Goal: Task Accomplishment & Management: Complete application form

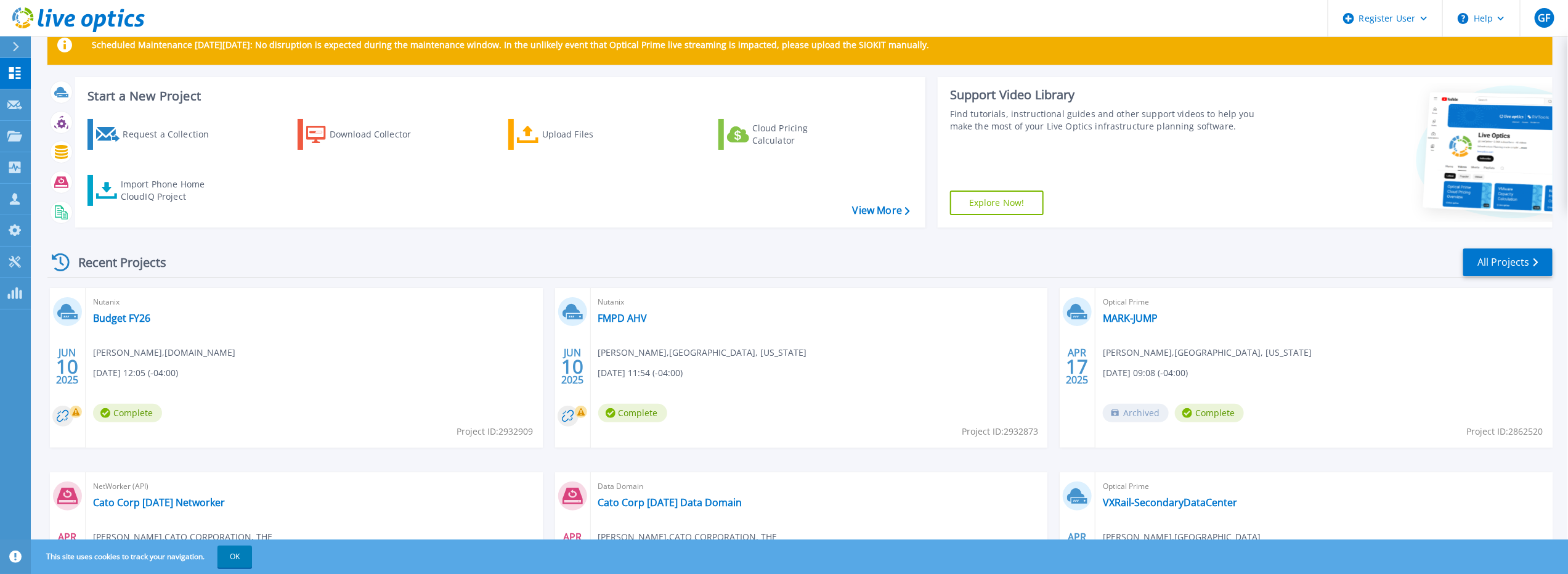
scroll to position [62, 0]
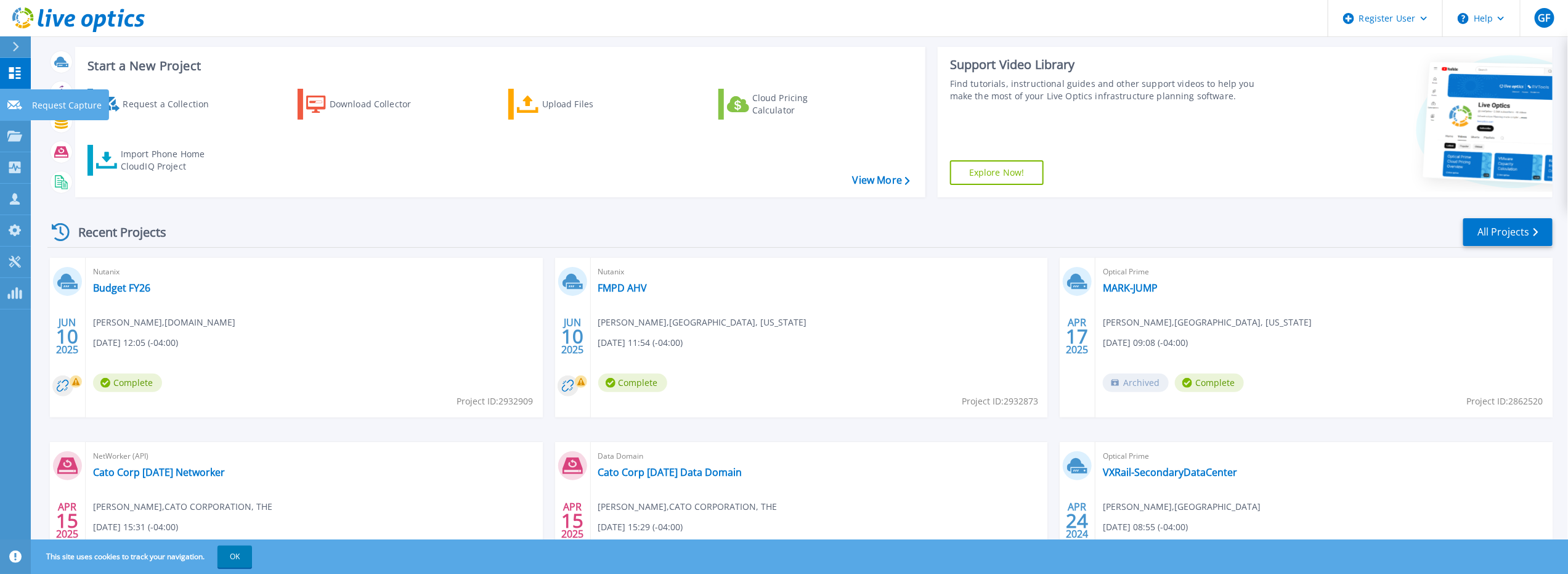
click at [21, 104] on icon at bounding box center [15, 105] width 15 height 9
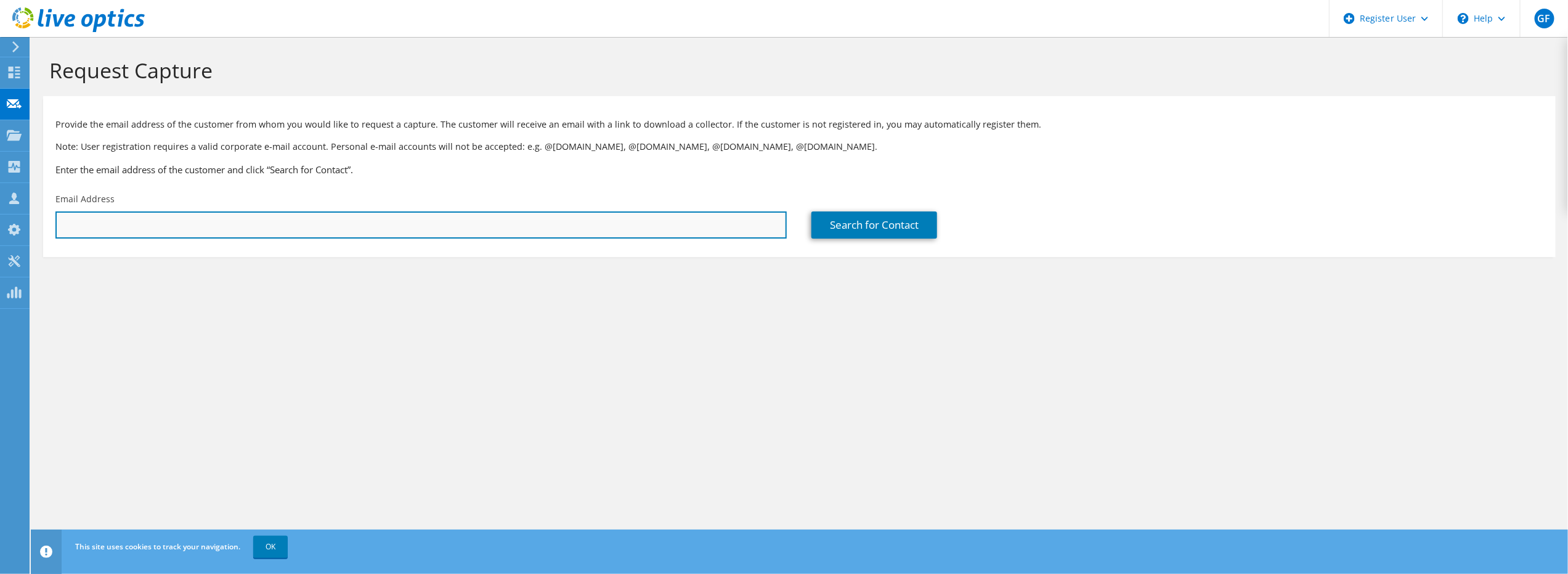
click at [114, 223] on input "text" at bounding box center [421, 224] width 732 height 27
type input "mark heffron"
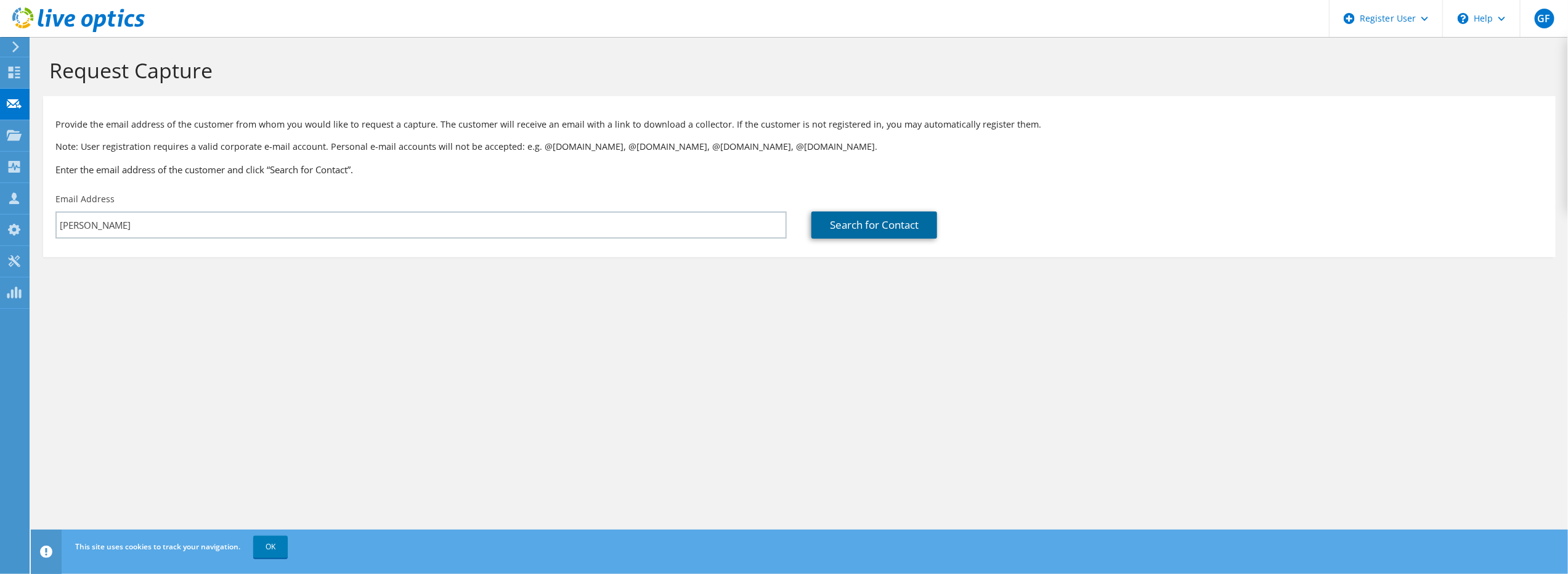
click at [875, 226] on link "Search for Contact" at bounding box center [874, 224] width 126 height 27
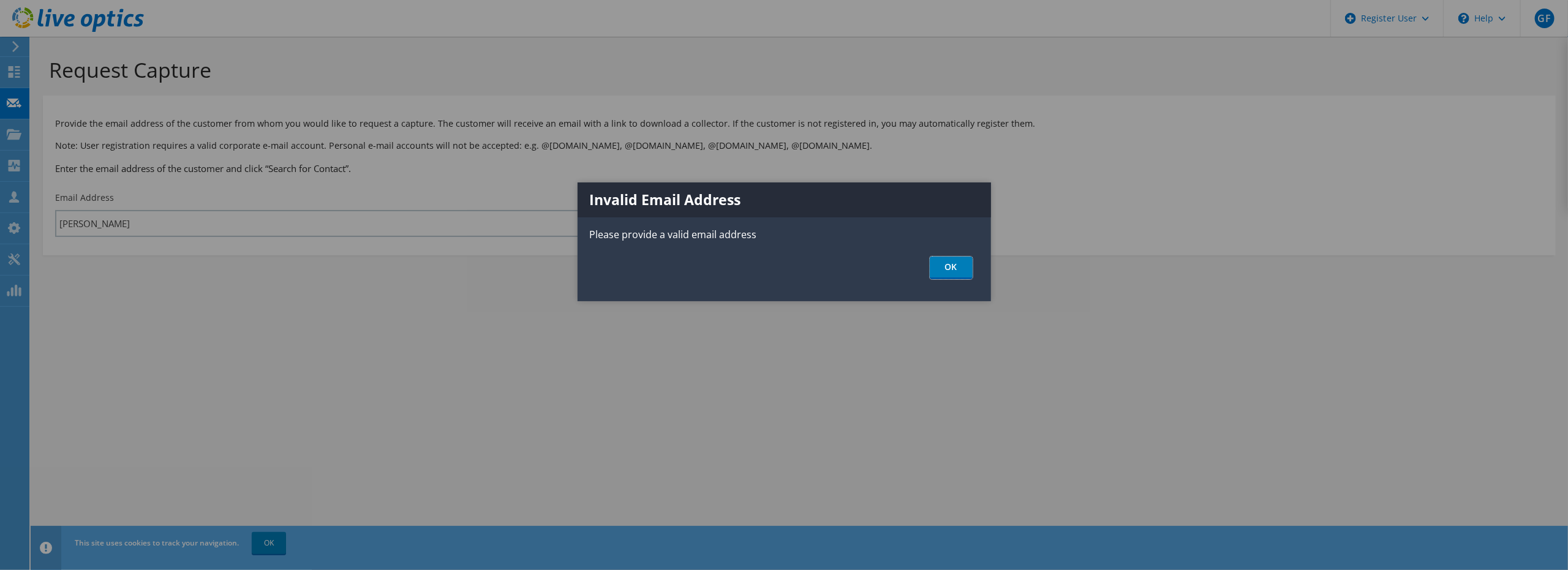
drag, startPoint x: 943, startPoint y: 266, endPoint x: 915, endPoint y: 269, distance: 28.2
click at [943, 265] on link "OK" at bounding box center [951, 268] width 43 height 22
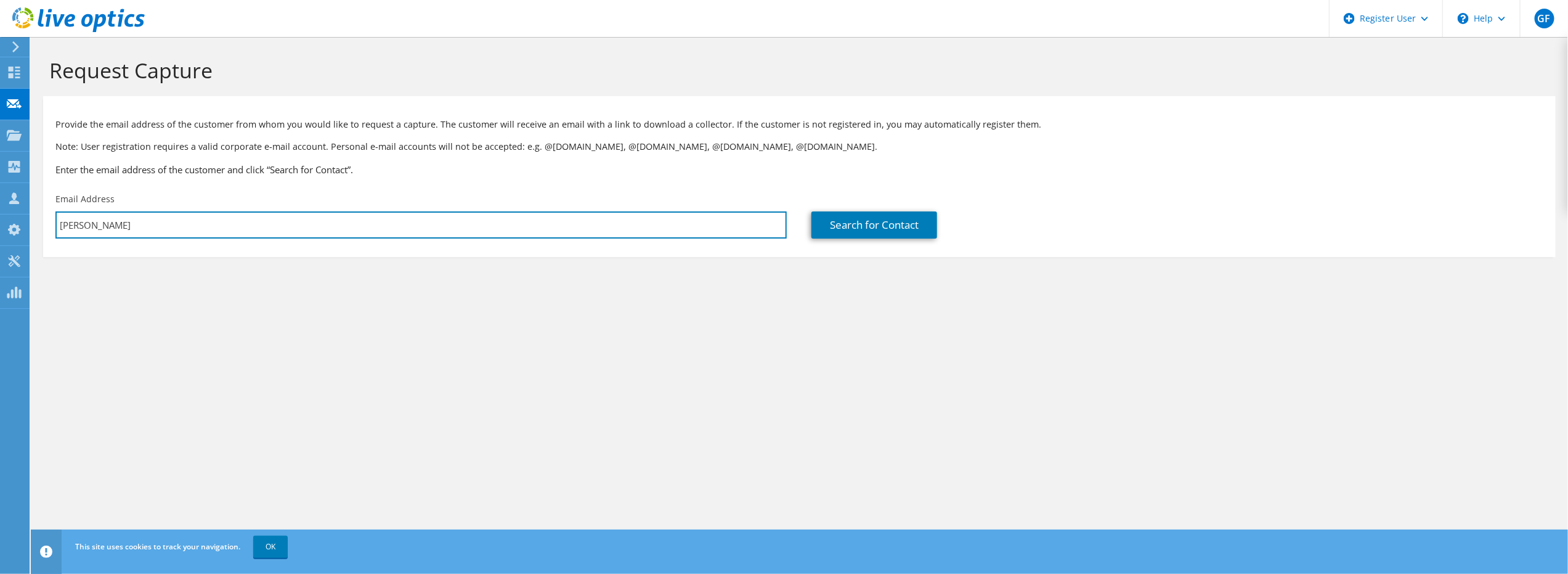
drag, startPoint x: 113, startPoint y: 222, endPoint x: -3, endPoint y: 210, distance: 116.6
click at [0, 210] on html "GF Dell User Greg Felzer Greg.Felzer@dell.com Dell My Profile Log Out \n Help E…" at bounding box center [784, 287] width 1568 height 574
paste input "[EMAIL_ADDRESS][DOMAIN_NAME]"
type input "[EMAIL_ADDRESS][DOMAIN_NAME]"
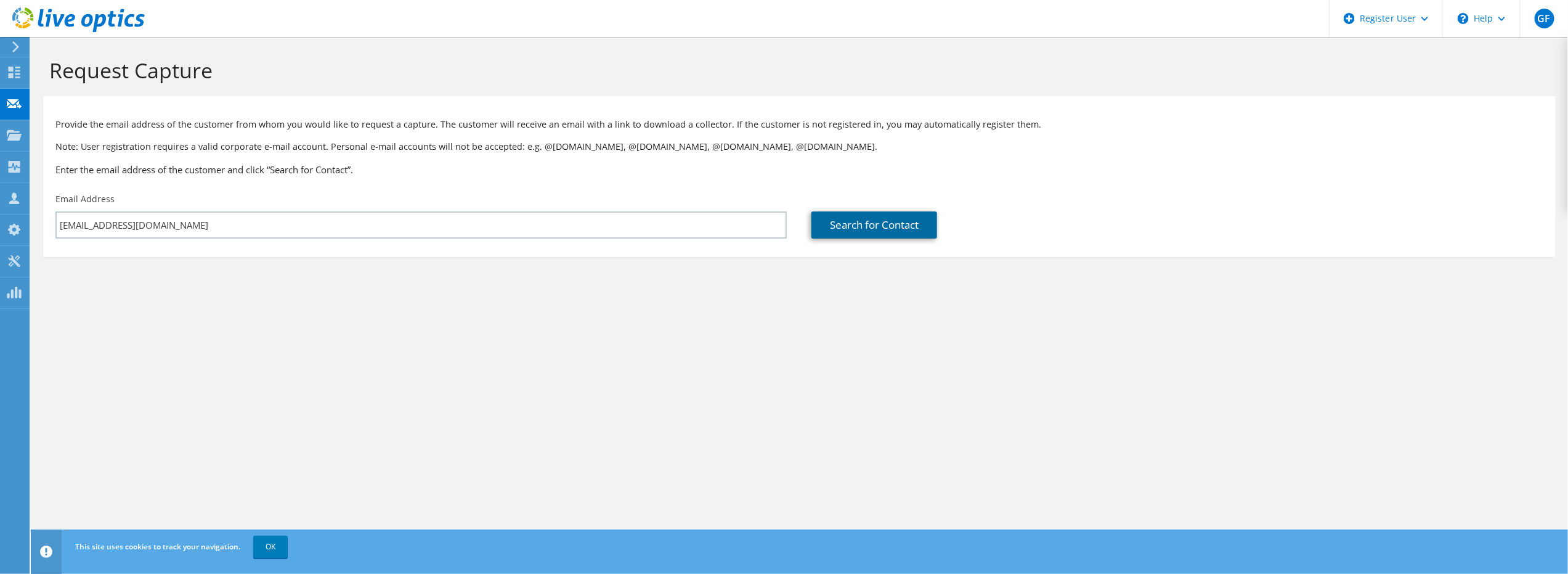
click at [900, 230] on link "Search for Contact" at bounding box center [874, 224] width 126 height 27
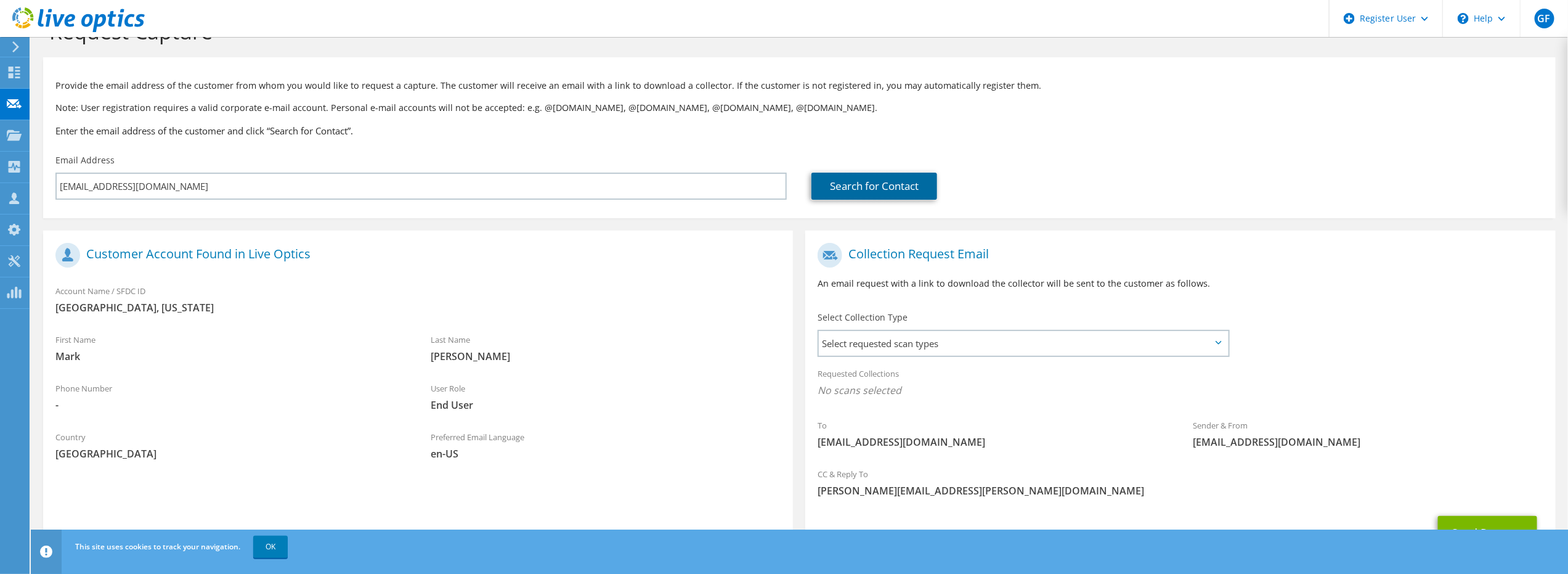
scroll to position [101, 0]
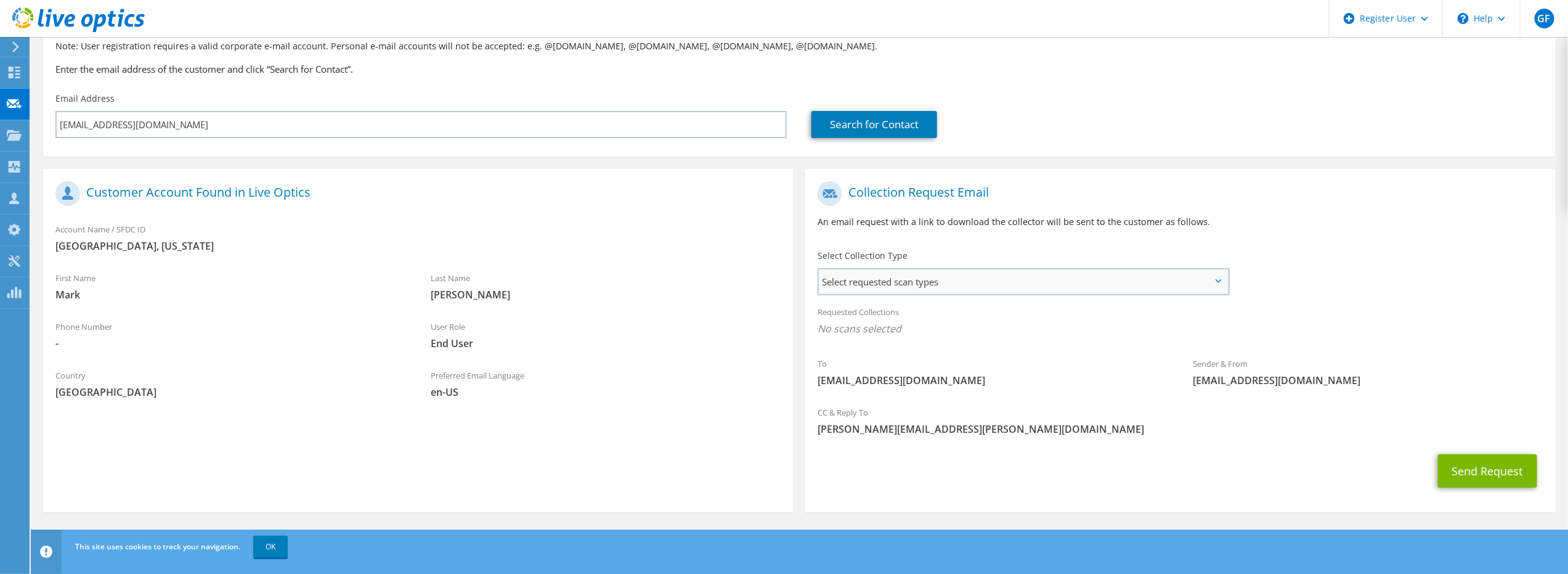
click at [1195, 280] on span "Select requested scan types" at bounding box center [1023, 281] width 408 height 25
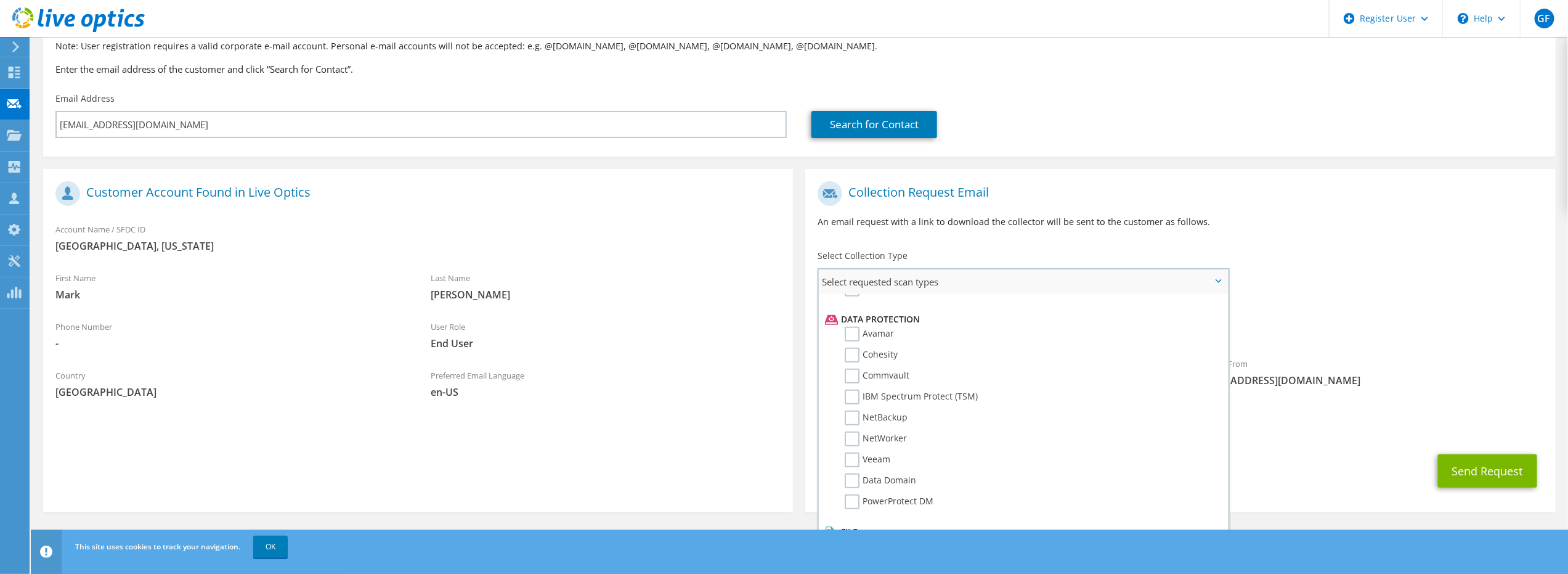
scroll to position [524, 0]
click at [851, 468] on label "Data Domain" at bounding box center [880, 475] width 72 height 15
click at [0, 0] on input "Data Domain" at bounding box center [0, 0] width 0 height 0
click at [857, 321] on label "Avamar" at bounding box center [869, 329] width 49 height 15
click at [0, 0] on input "Avamar" at bounding box center [0, 0] width 0 height 0
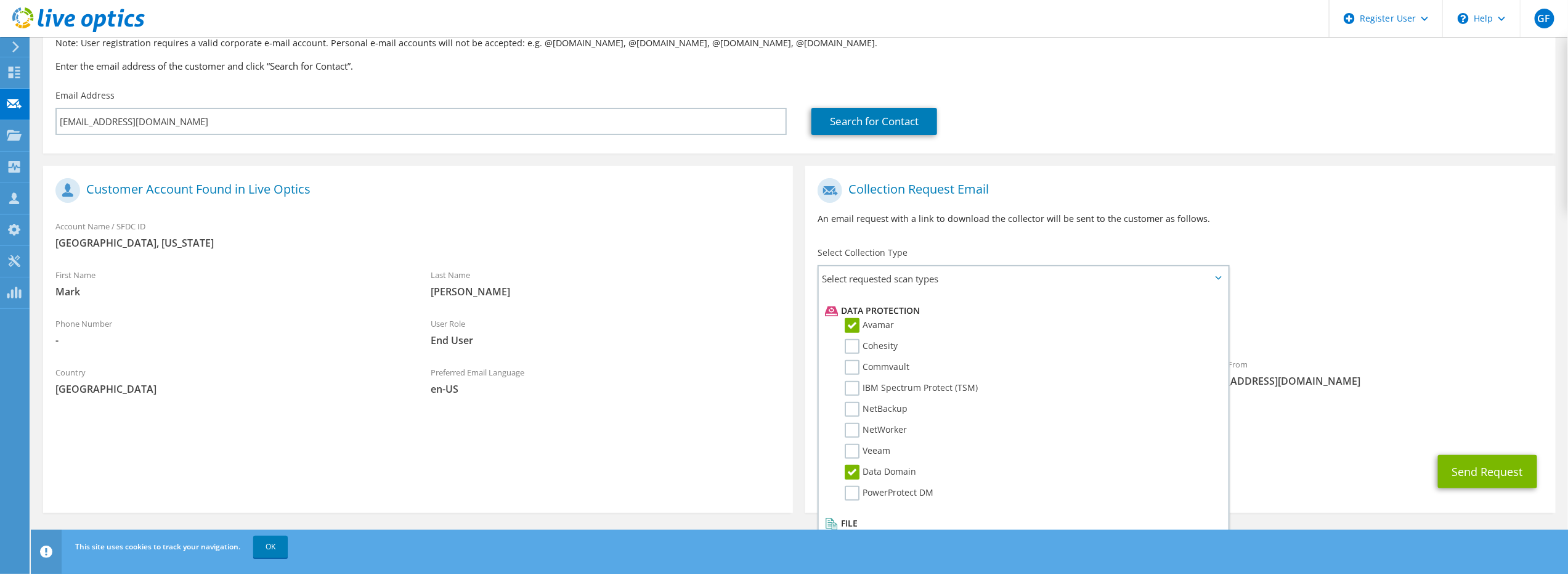
scroll to position [104, 0]
click at [1465, 470] on button "Send Request" at bounding box center [1488, 471] width 99 height 33
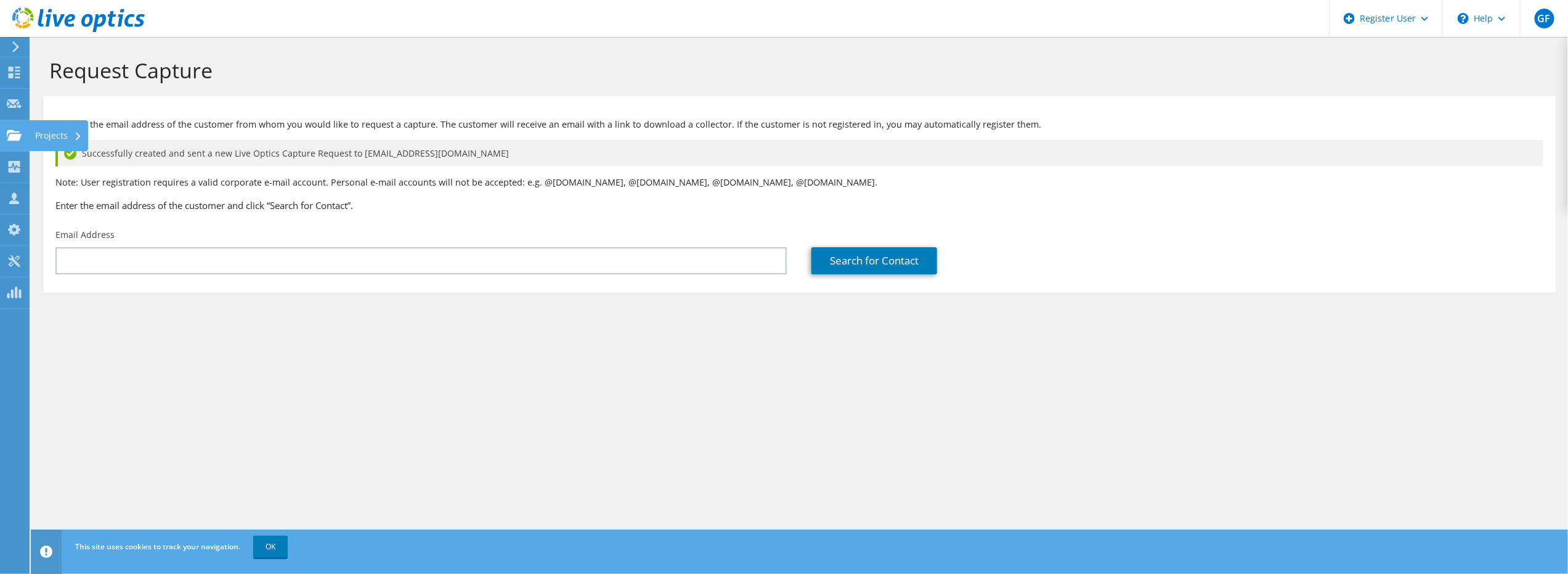
click at [66, 135] on div "Projects" at bounding box center [58, 135] width 59 height 31
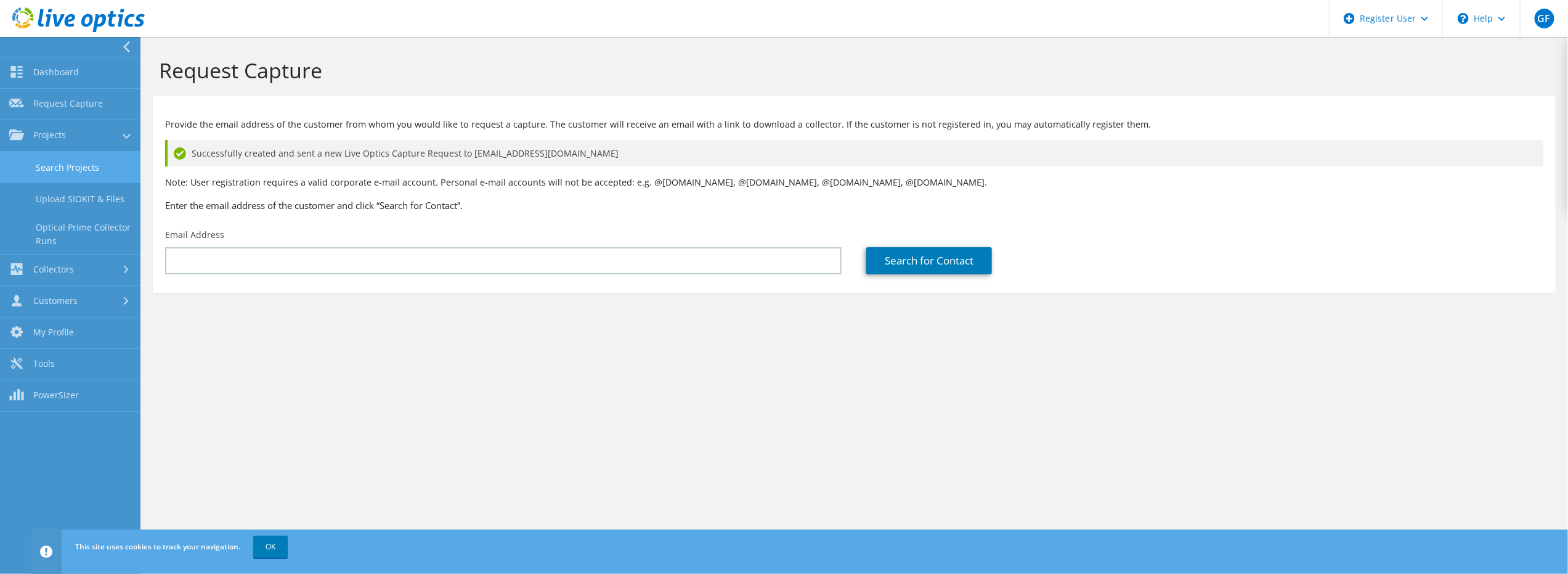
click at [57, 166] on link "Search Projects" at bounding box center [70, 167] width 141 height 31
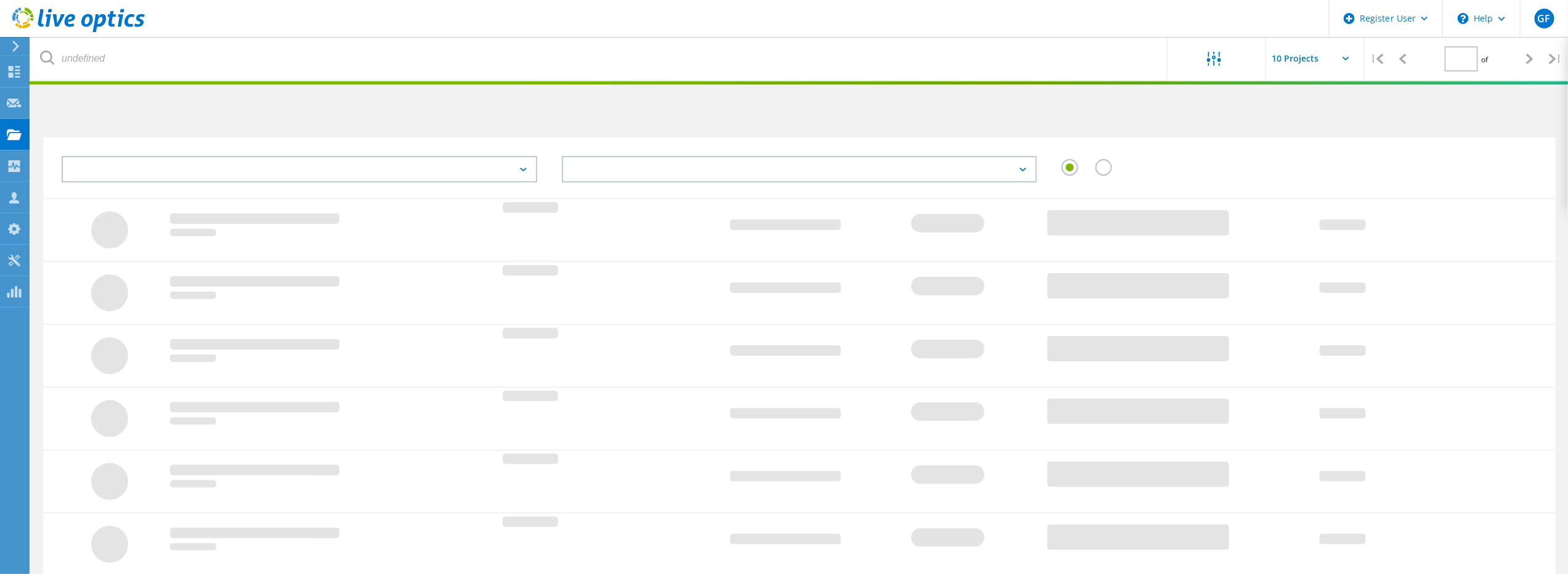
type input "1"
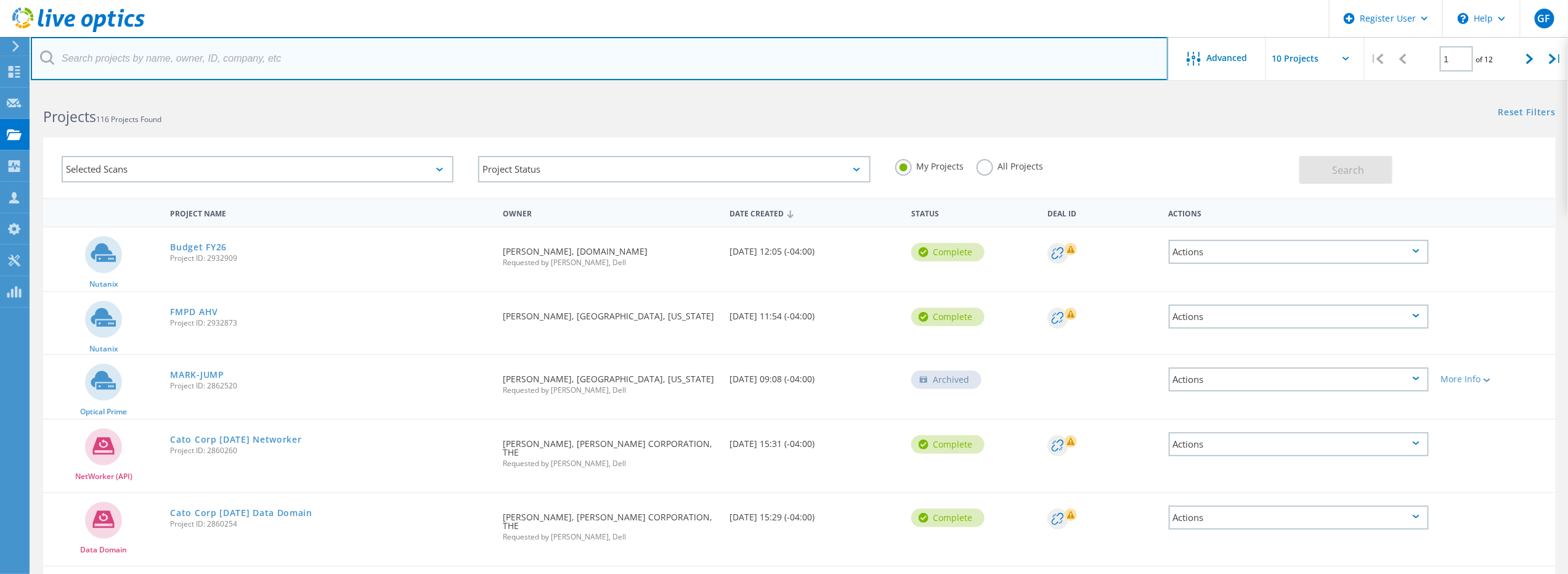
click at [173, 53] on input "text" at bounding box center [600, 58] width 1138 height 43
paste input "[EMAIL_ADDRESS][DOMAIN_NAME]"
type input "[EMAIL_ADDRESS][DOMAIN_NAME]"
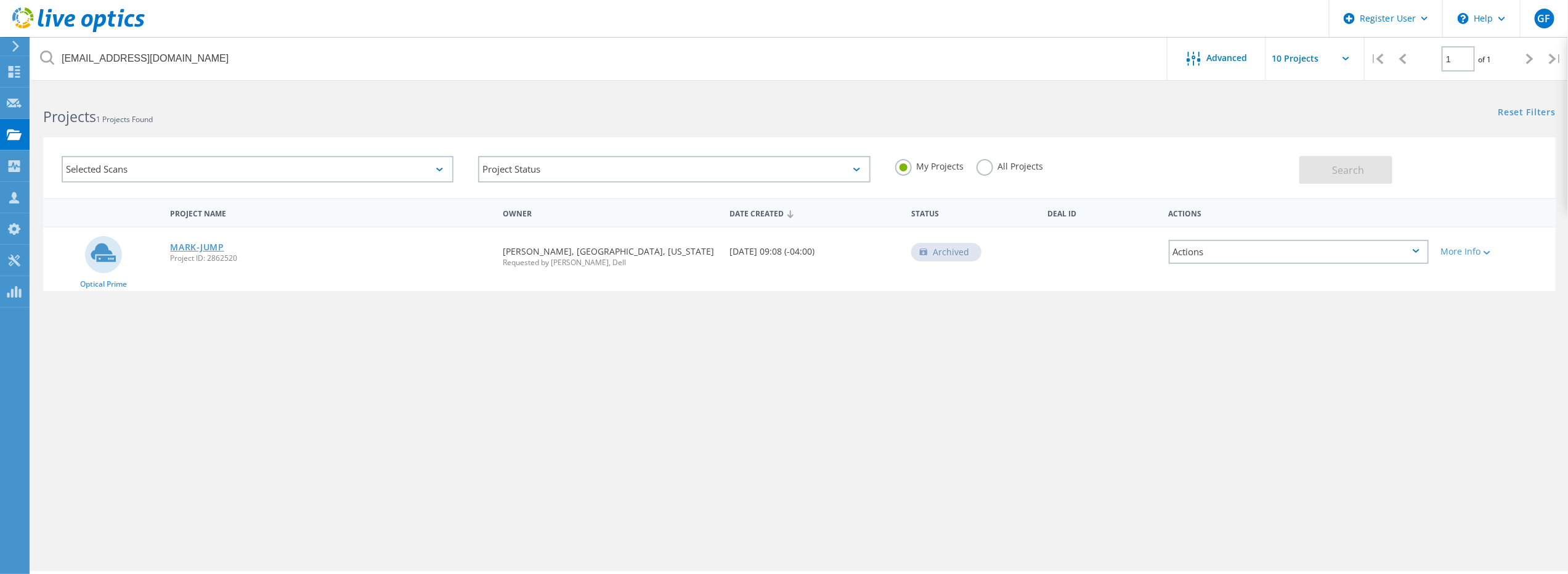
click at [193, 246] on link "MARK-JUMP" at bounding box center [197, 247] width 53 height 9
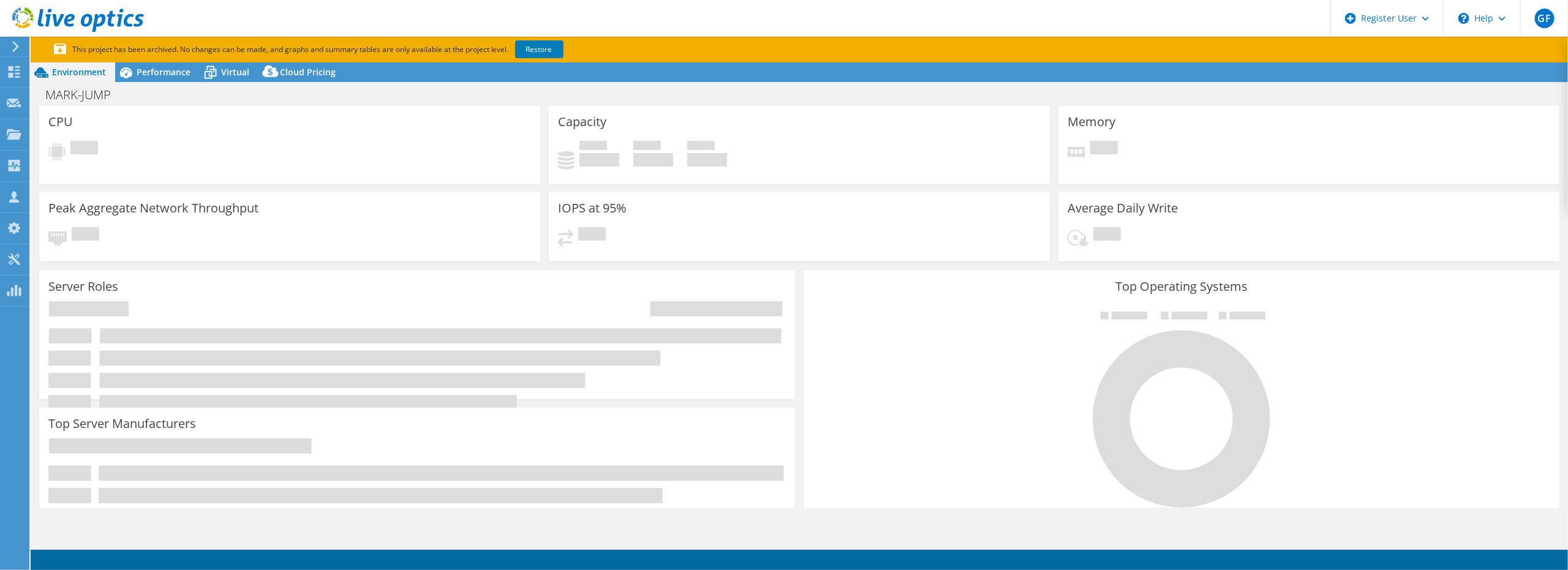
select select "USD"
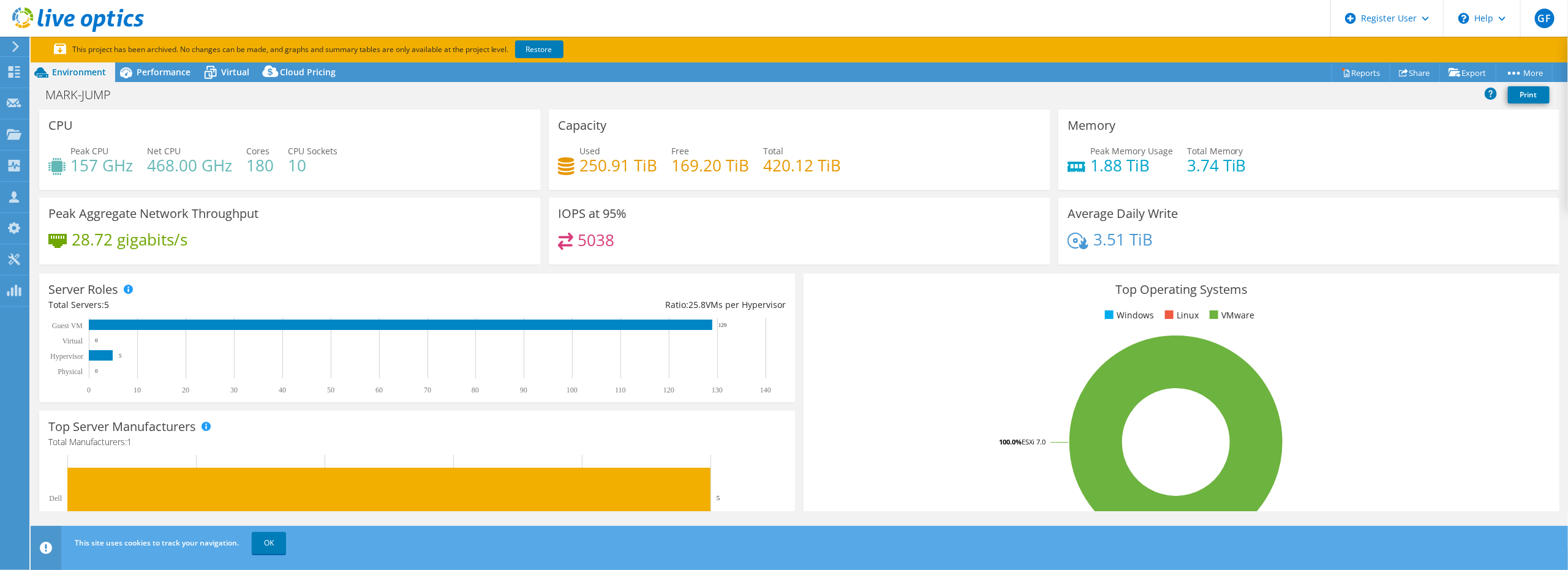
scroll to position [330, 0]
